Goal: Task Accomplishment & Management: Complete application form

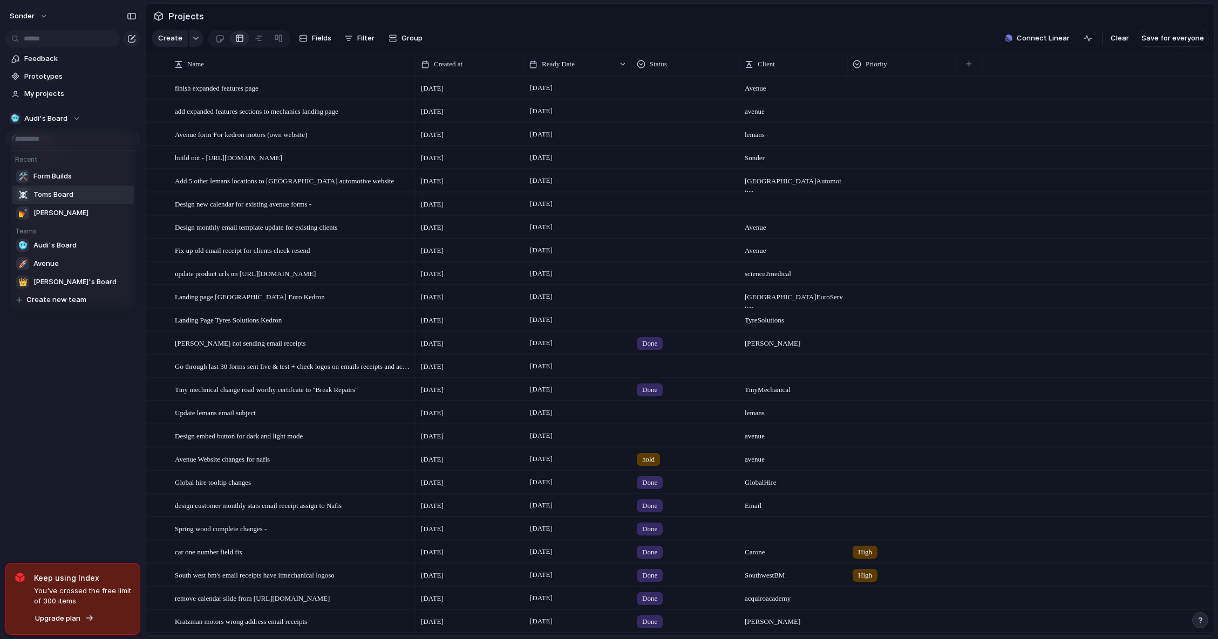
click at [66, 172] on span "Form Builds" at bounding box center [52, 176] width 38 height 11
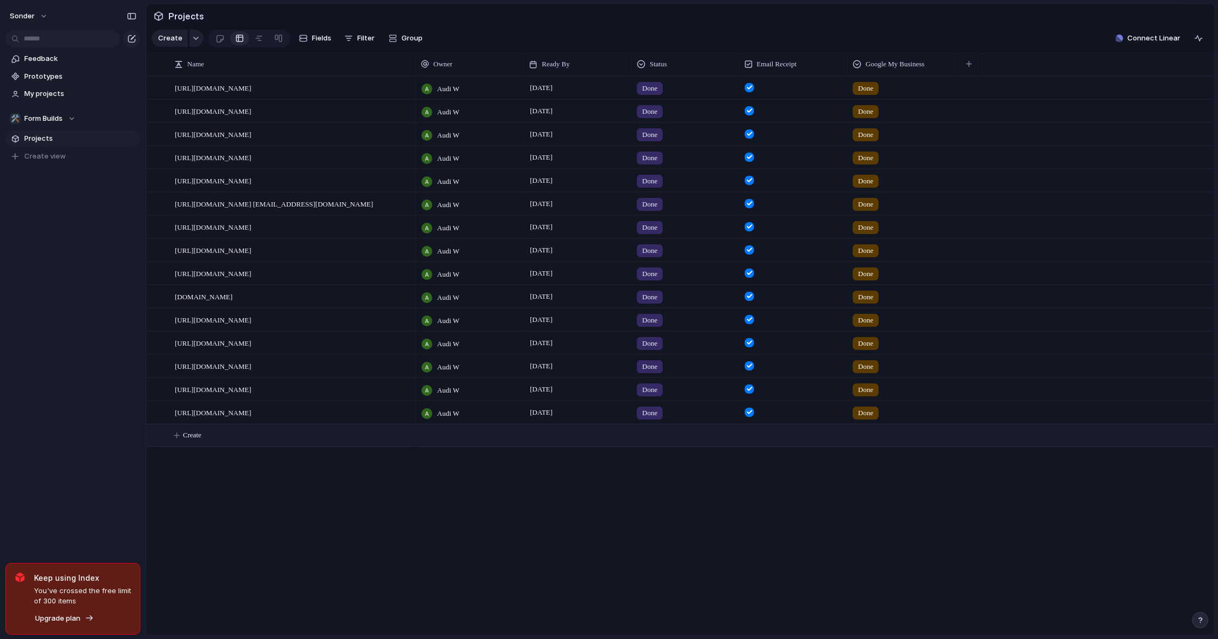
click at [243, 447] on button "Create" at bounding box center [694, 436] width 1074 height 22
type textarea "*"
paste textarea "**********"
type textarea "**********"
click at [451, 446] on div at bounding box center [470, 436] width 108 height 22
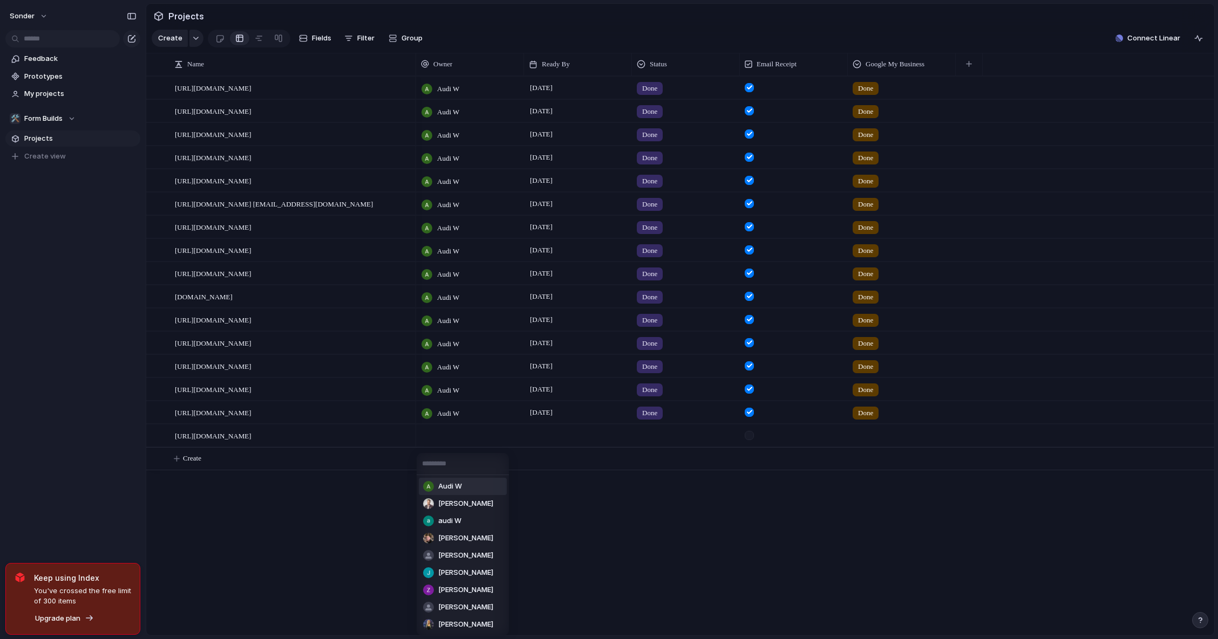
click at [460, 485] on span "Audi W" at bounding box center [450, 486] width 24 height 11
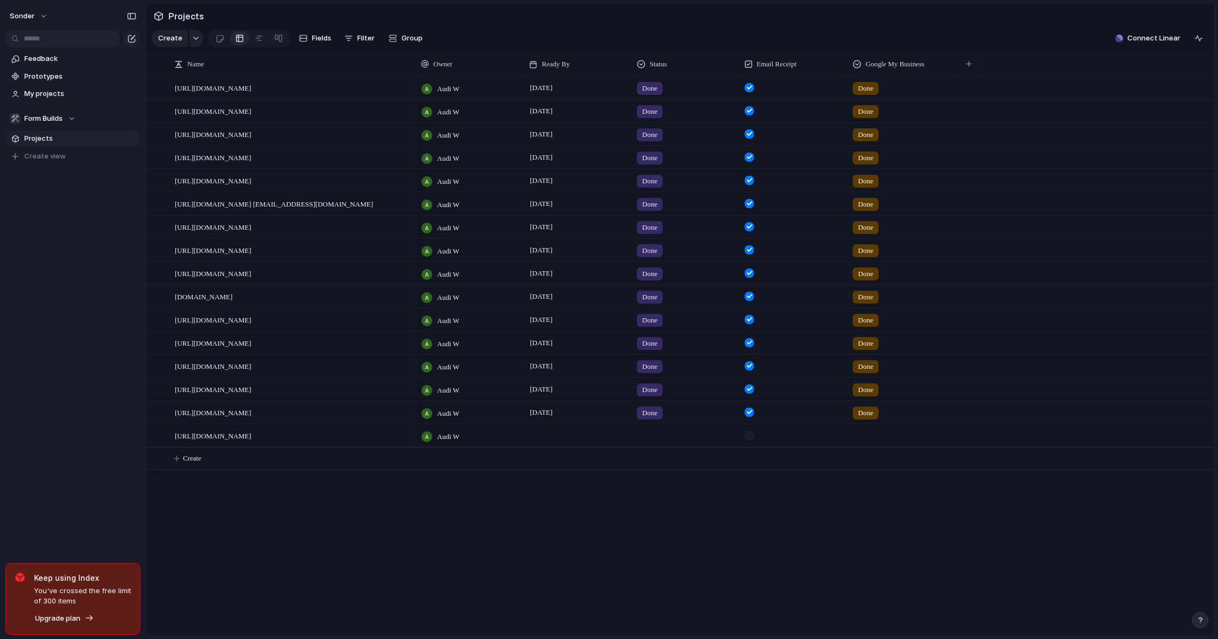
click at [571, 447] on div at bounding box center [578, 436] width 108 height 22
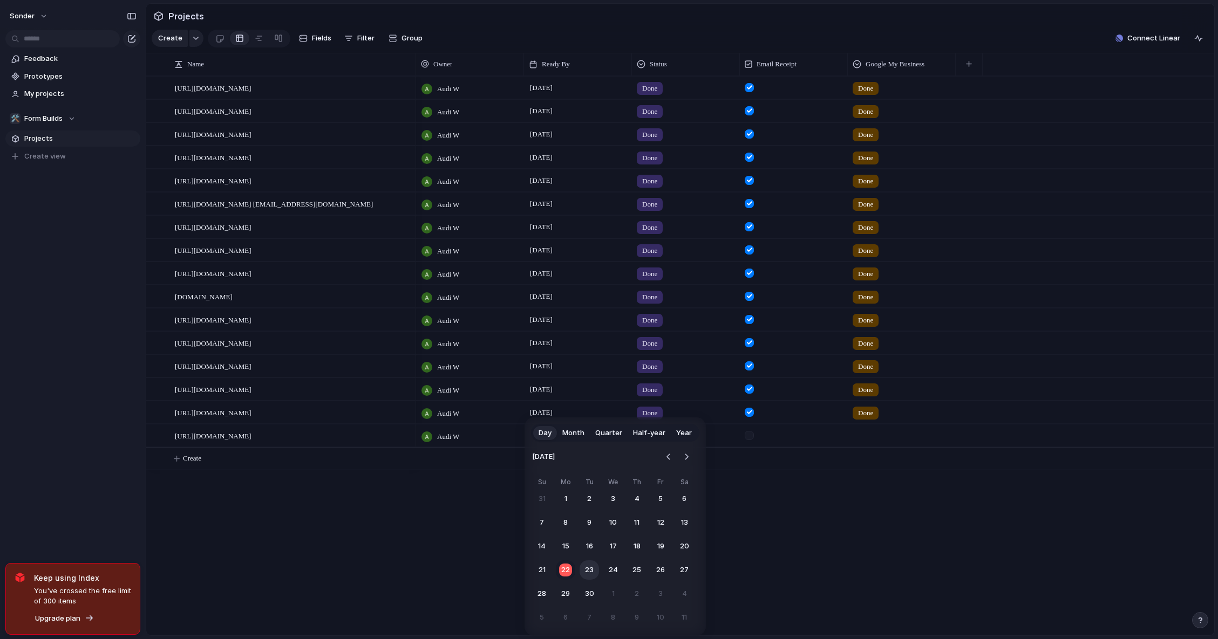
click at [590, 566] on button "23" at bounding box center [589, 570] width 19 height 19
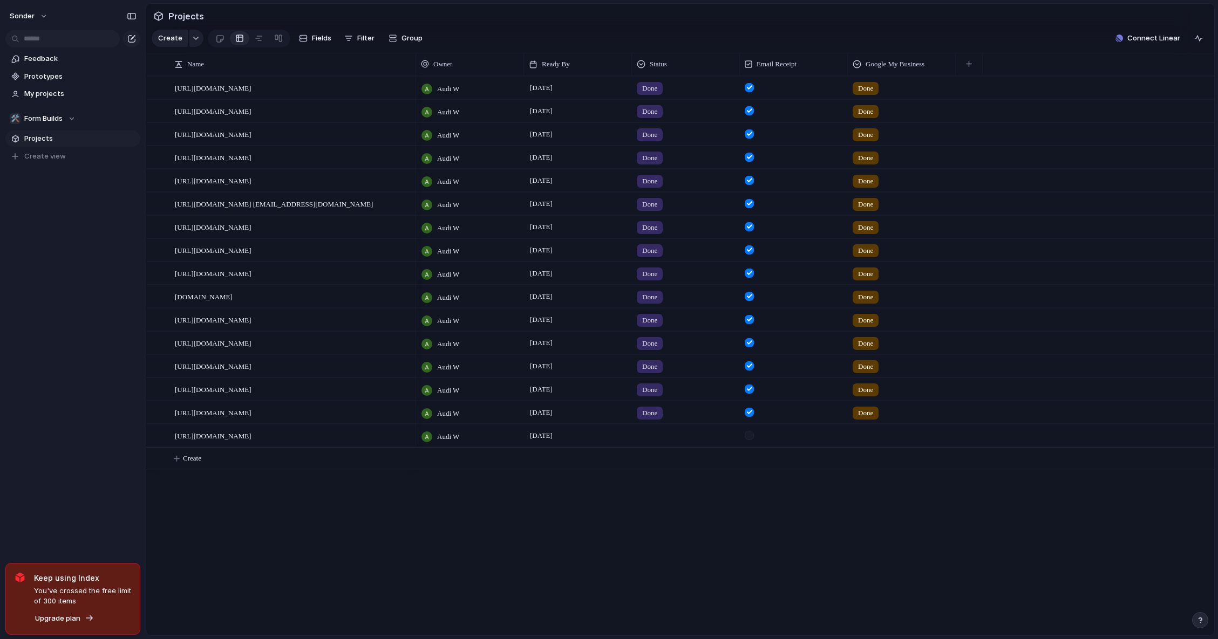
click at [654, 441] on div at bounding box center [685, 434] width 107 height 18
click at [656, 505] on span "Done" at bounding box center [653, 507] width 18 height 11
click at [748, 440] on div at bounding box center [749, 435] width 9 height 9
click at [875, 443] on div at bounding box center [901, 434] width 107 height 18
click at [875, 486] on span "Done" at bounding box center [883, 488] width 18 height 11
